Goal: Task Accomplishment & Management: Manage account settings

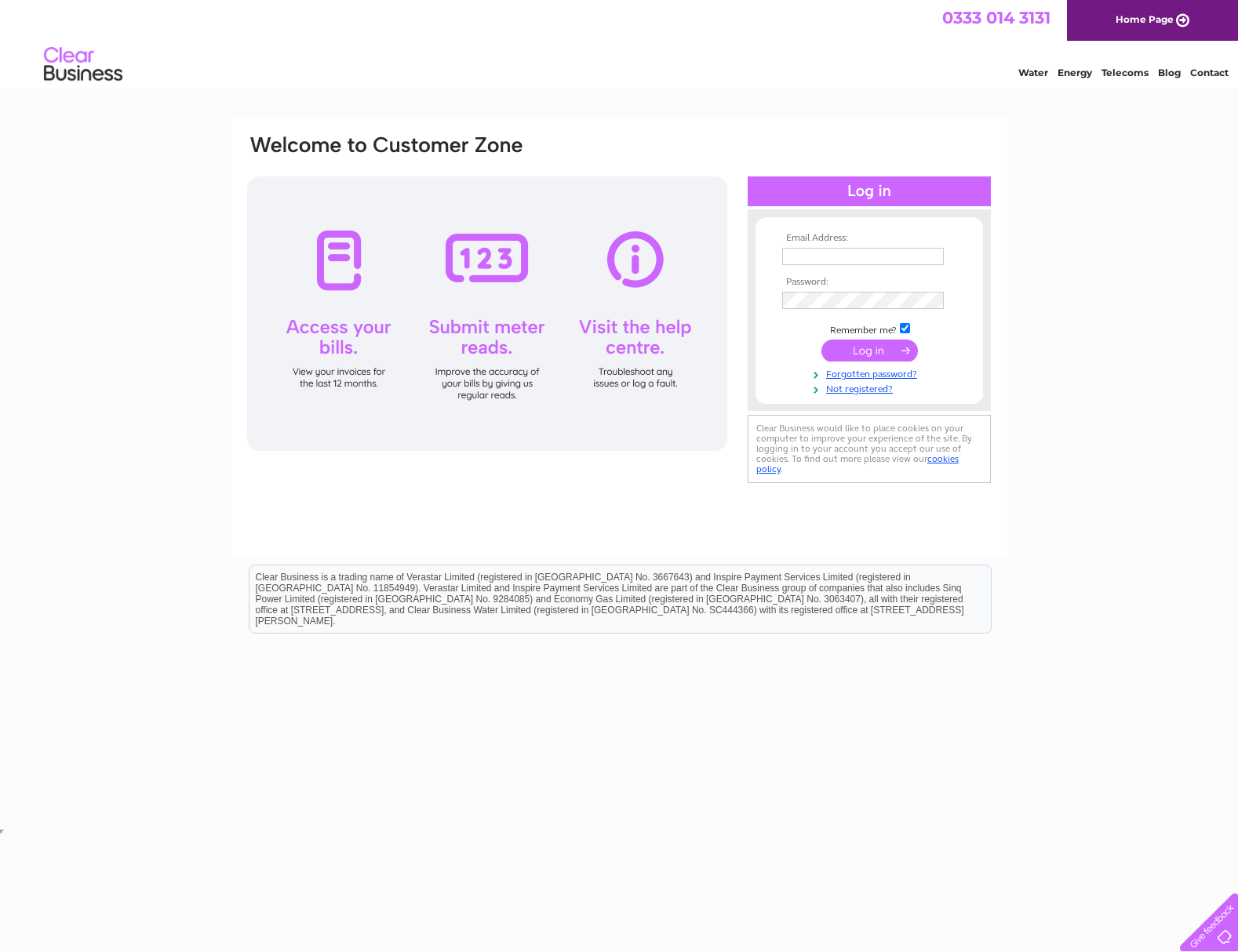
type input "sally@bearingwarehouse.co.uk"
click at [847, 347] on input "submit" at bounding box center [869, 350] width 96 height 22
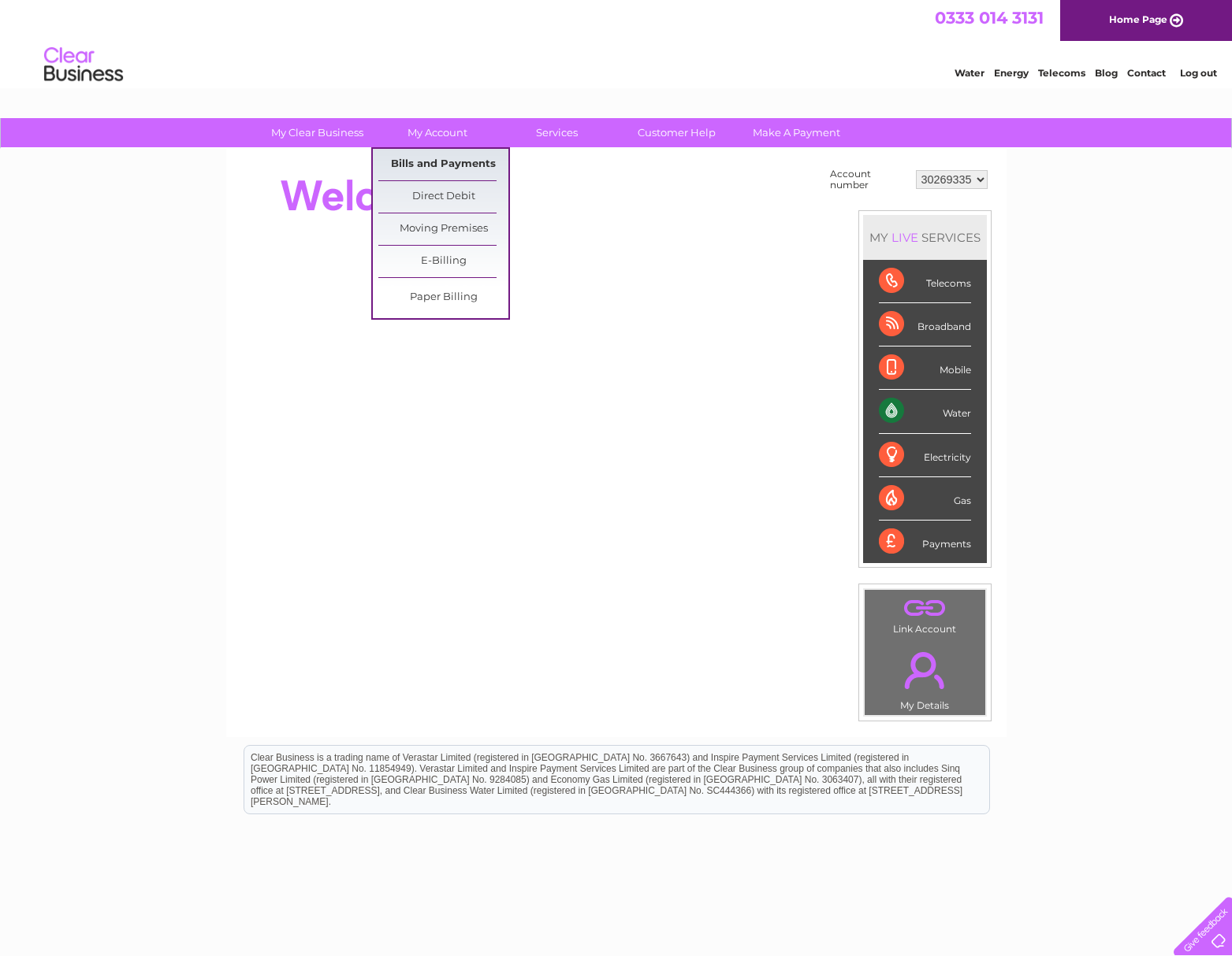
click at [429, 167] on link "Bills and Payments" at bounding box center [443, 165] width 130 height 32
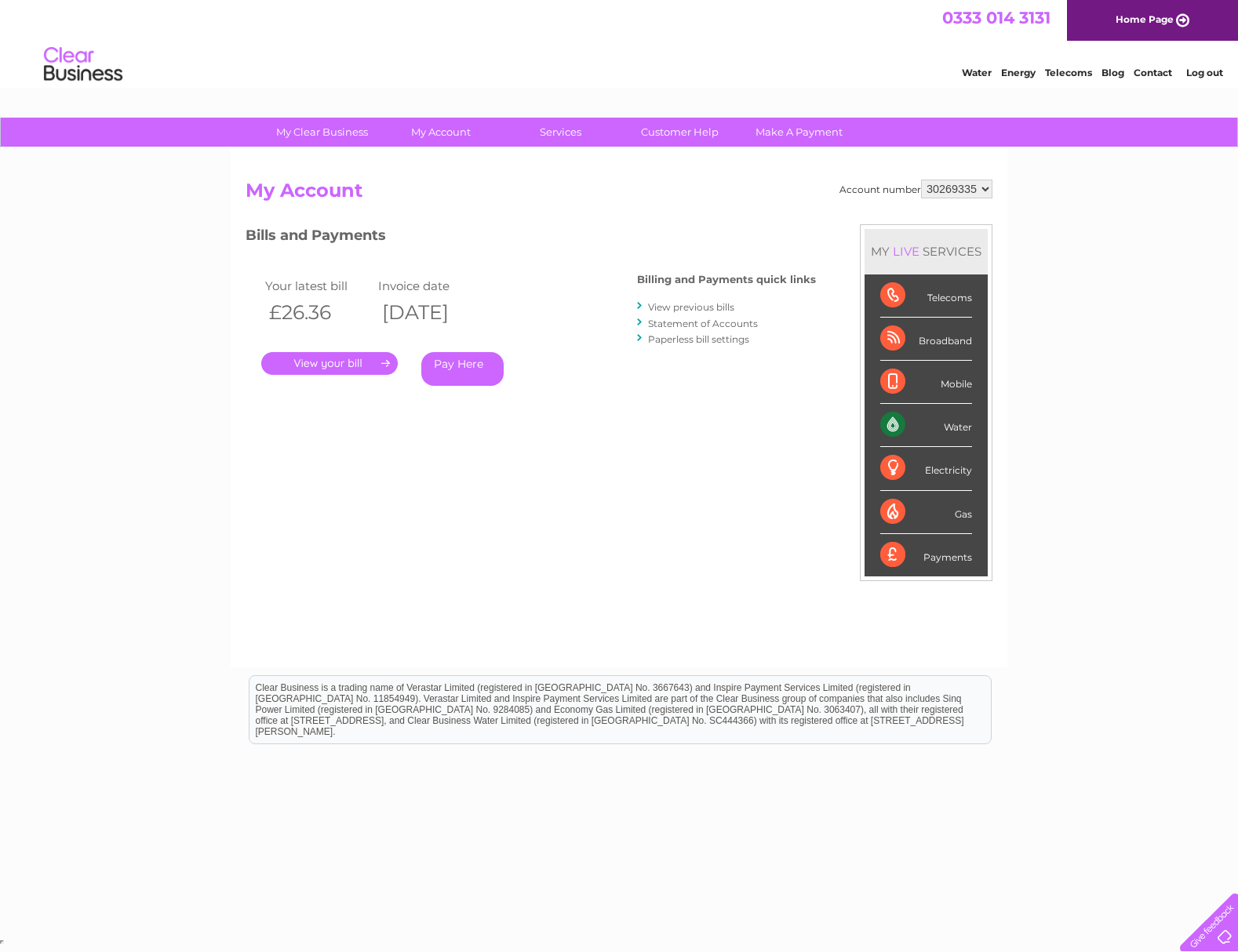
click at [383, 365] on link "." at bounding box center [329, 364] width 137 height 23
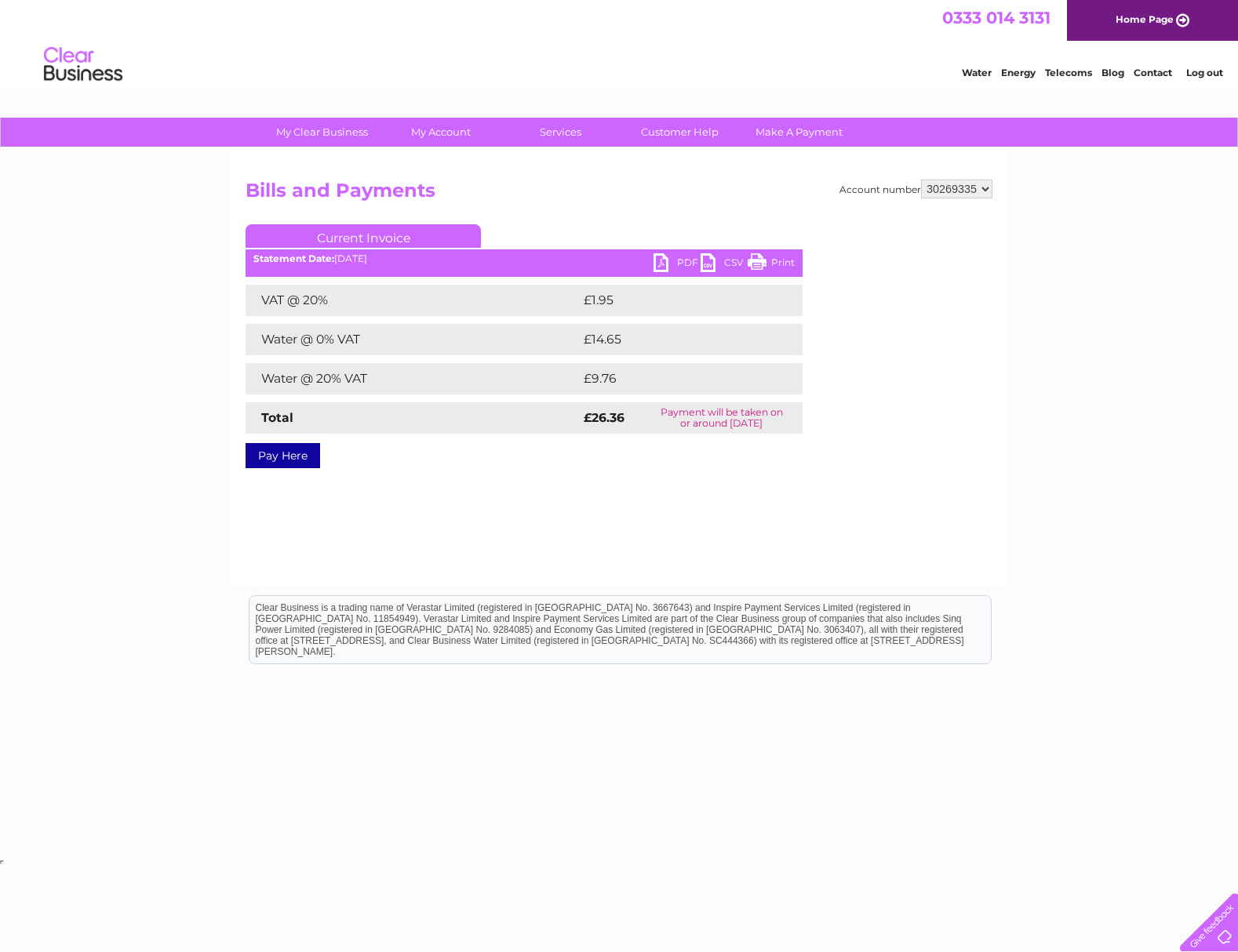
click at [662, 259] on link "PDF" at bounding box center [677, 265] width 47 height 23
